Goal: Task Accomplishment & Management: Manage account settings

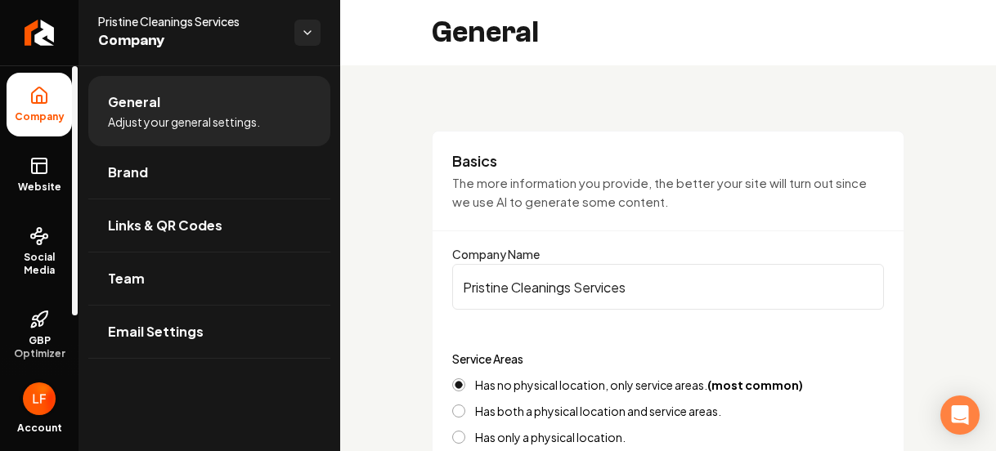
click at [49, 402] on img "Open user button" at bounding box center [39, 399] width 33 height 33
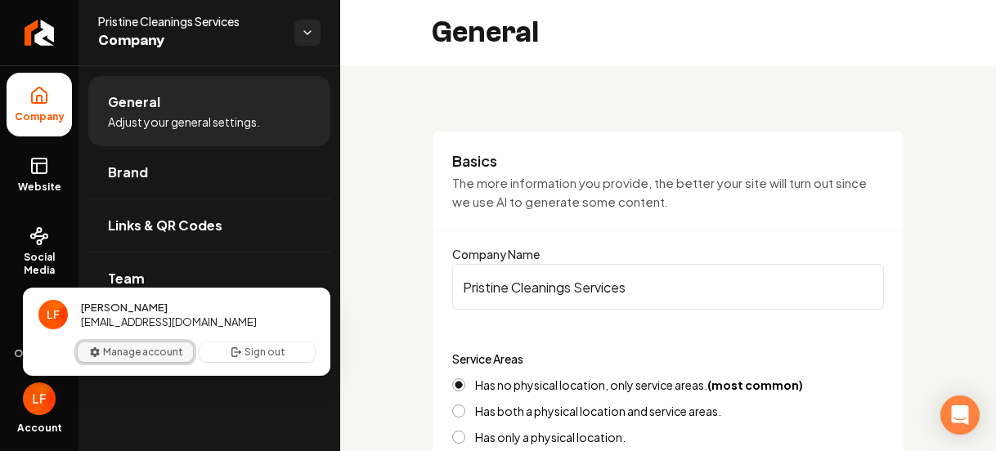
click at [140, 352] on button "Manage account" at bounding box center [135, 353] width 115 height 20
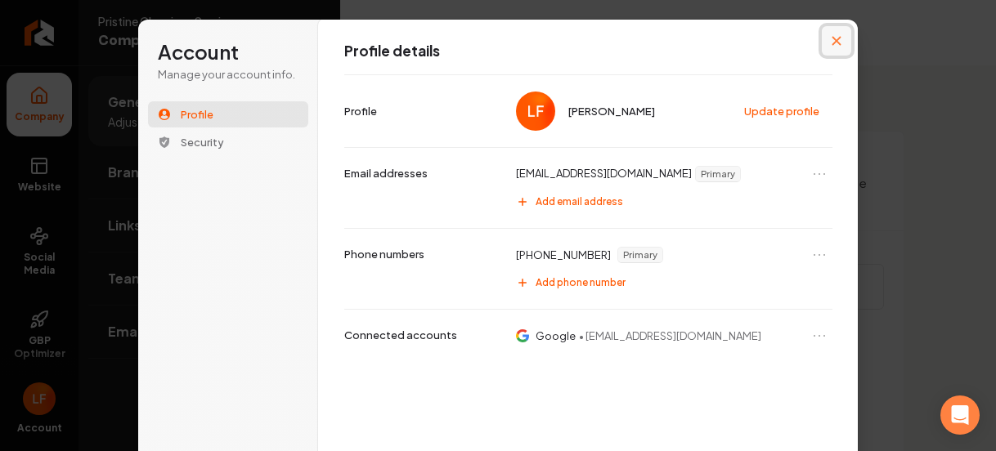
click at [837, 40] on button "Close modal" at bounding box center [836, 40] width 29 height 29
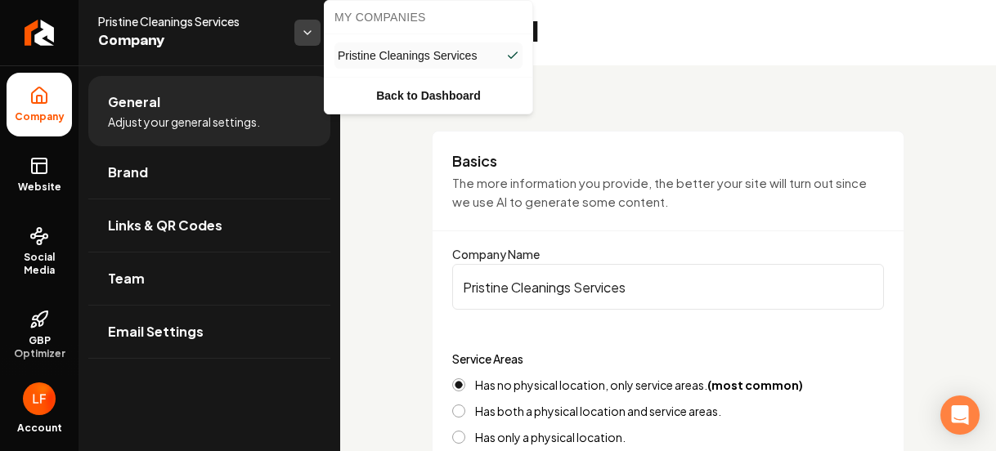
click at [302, 22] on html "Company Website Social Media GBP Optimizer SEO Account Pristine Cleanings Servi…" at bounding box center [498, 225] width 996 height 451
click at [810, 91] on html "Company Website Social Media GBP Optimizer SEO Account Pristine Cleanings Servi…" at bounding box center [498, 225] width 996 height 451
click at [309, 24] on html "Company Website Social Media GBP Optimizer SEO Account Pristine Cleanings Servi…" at bounding box center [498, 225] width 996 height 451
click at [309, 25] on html "Company Website Social Media GBP Optimizer SEO Account Pristine Cleanings Servi…" at bounding box center [498, 225] width 996 height 451
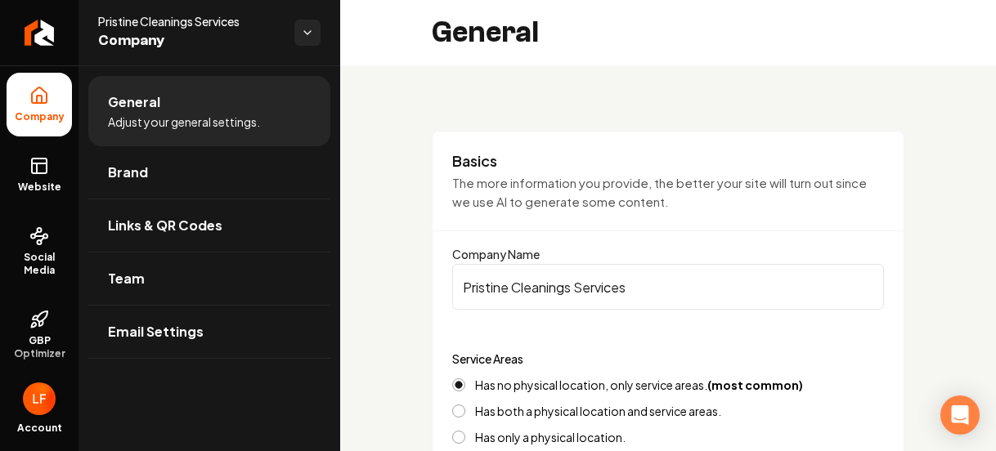
click at [38, 404] on img "Open user button" at bounding box center [39, 399] width 33 height 33
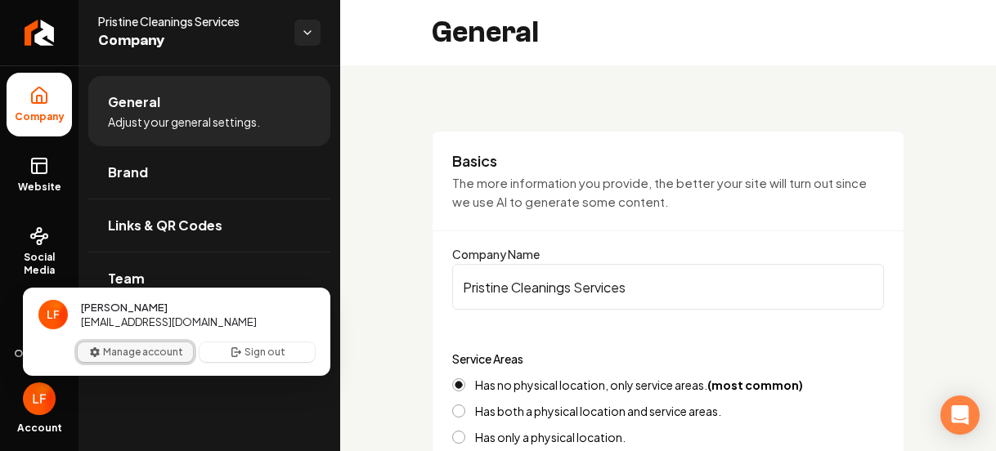
click at [154, 348] on button "Manage account" at bounding box center [135, 353] width 115 height 20
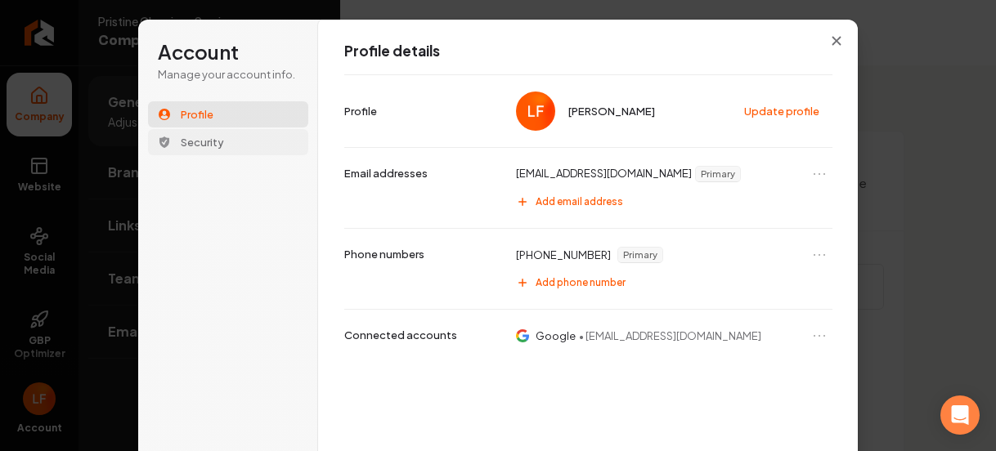
click at [196, 141] on span "Security" at bounding box center [202, 142] width 43 height 15
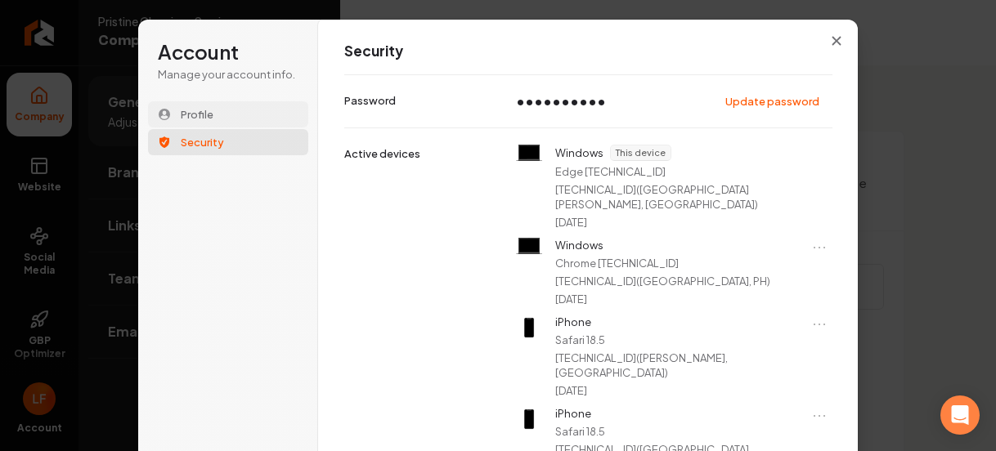
click at [207, 109] on span "Profile" at bounding box center [197, 114] width 33 height 15
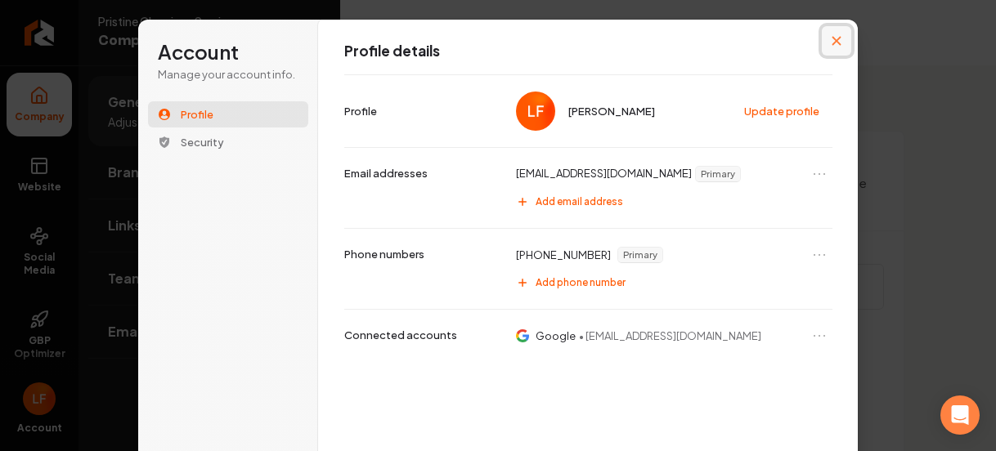
click at [828, 34] on button "Close modal" at bounding box center [836, 40] width 29 height 29
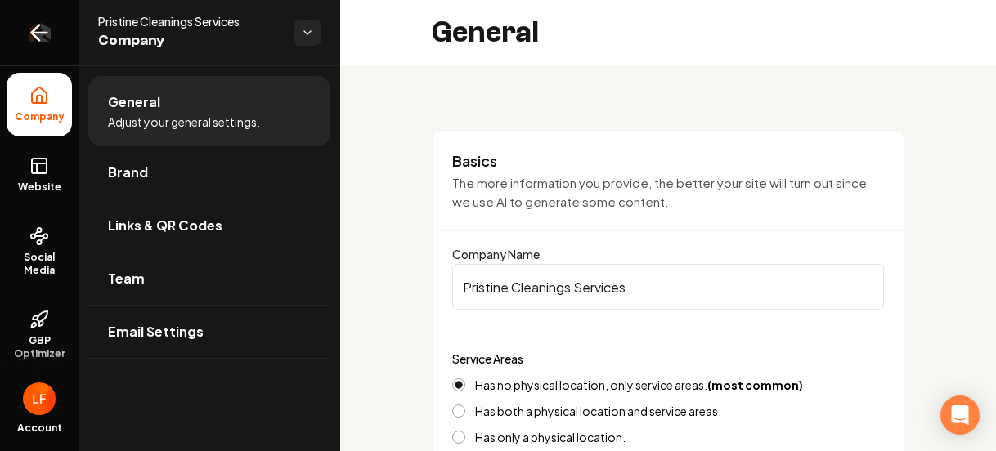
click at [26, 29] on icon "Return to dashboard" at bounding box center [39, 33] width 26 height 26
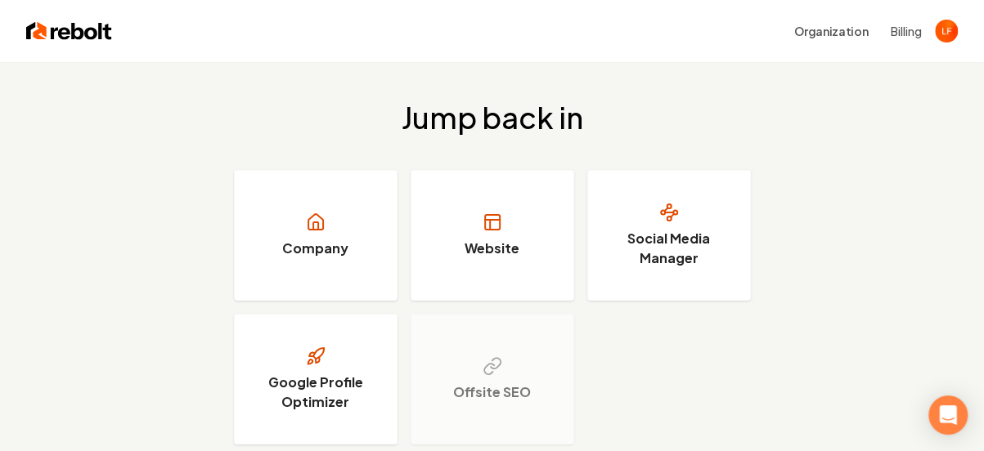
click at [898, 26] on button "Billing" at bounding box center [906, 31] width 31 height 16
